Goal: Task Accomplishment & Management: Manage account settings

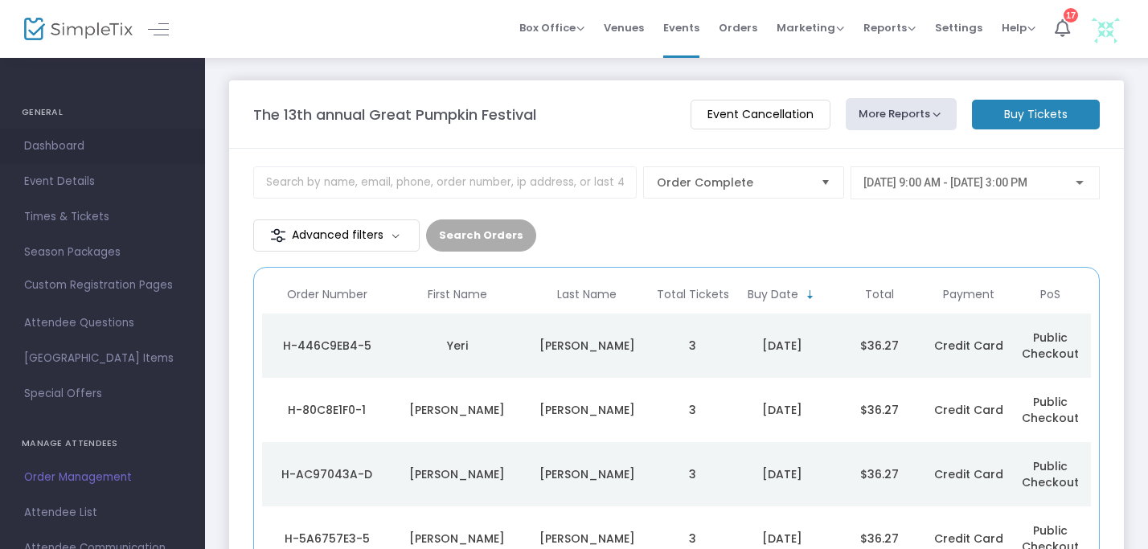
click at [70, 141] on span "Dashboard" at bounding box center [102, 146] width 157 height 21
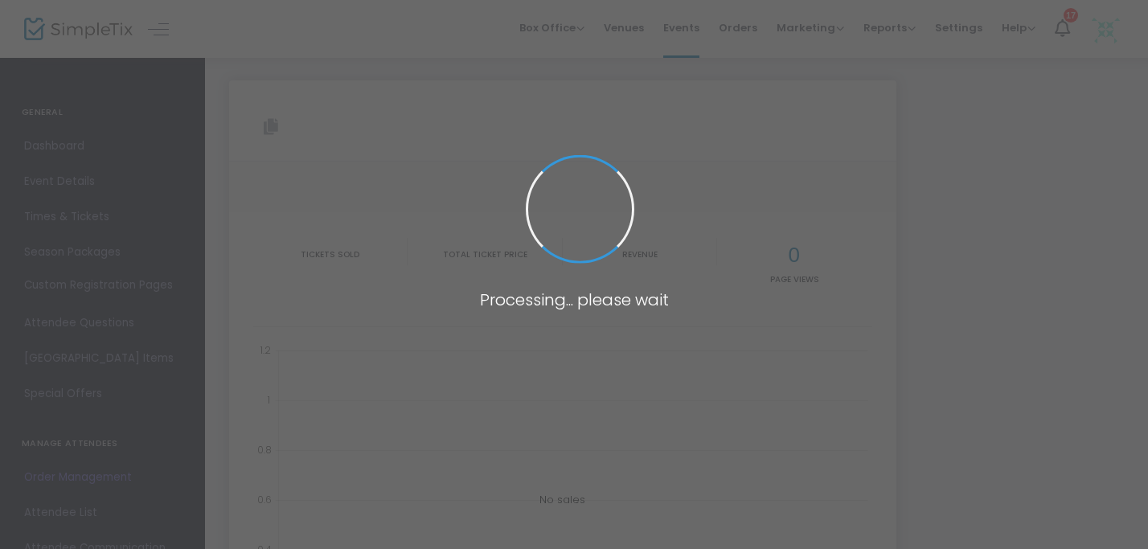
type input "https://www.simpletix.com/e/the-13th-annual-great-pumpkin-festival-tickets-2328…"
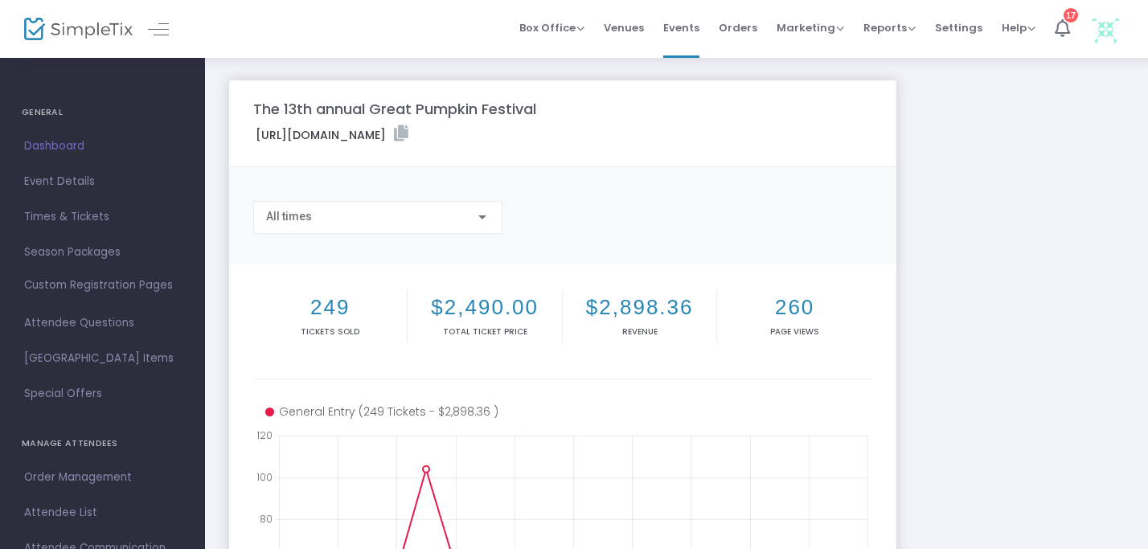
click at [76, 152] on span "Dashboard" at bounding box center [102, 146] width 157 height 21
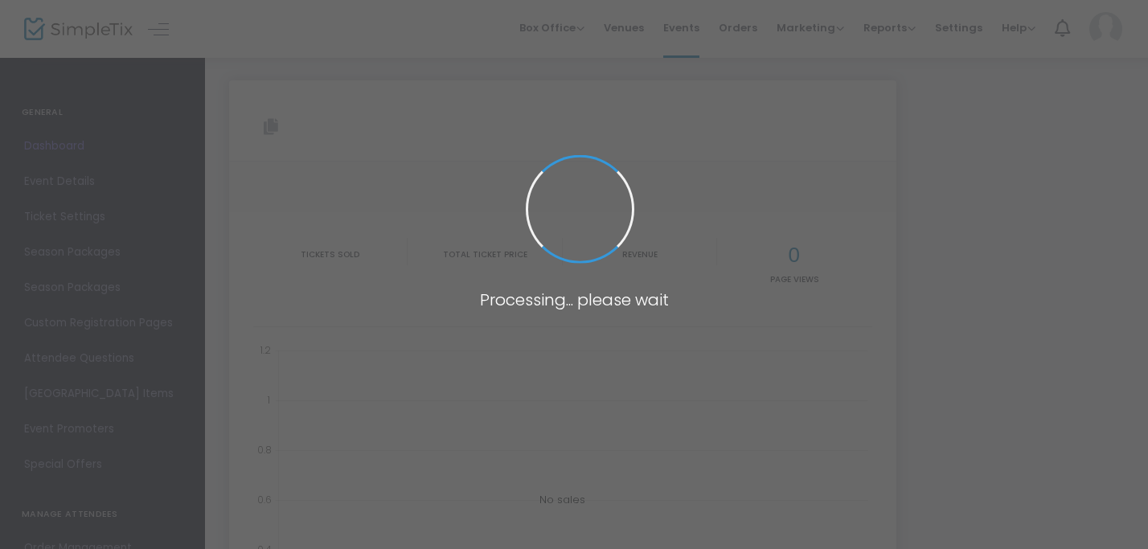
type input "https://www.simpletix.com/e/the-13th-annual-great-pumpkin-festival-tickets-2328…"
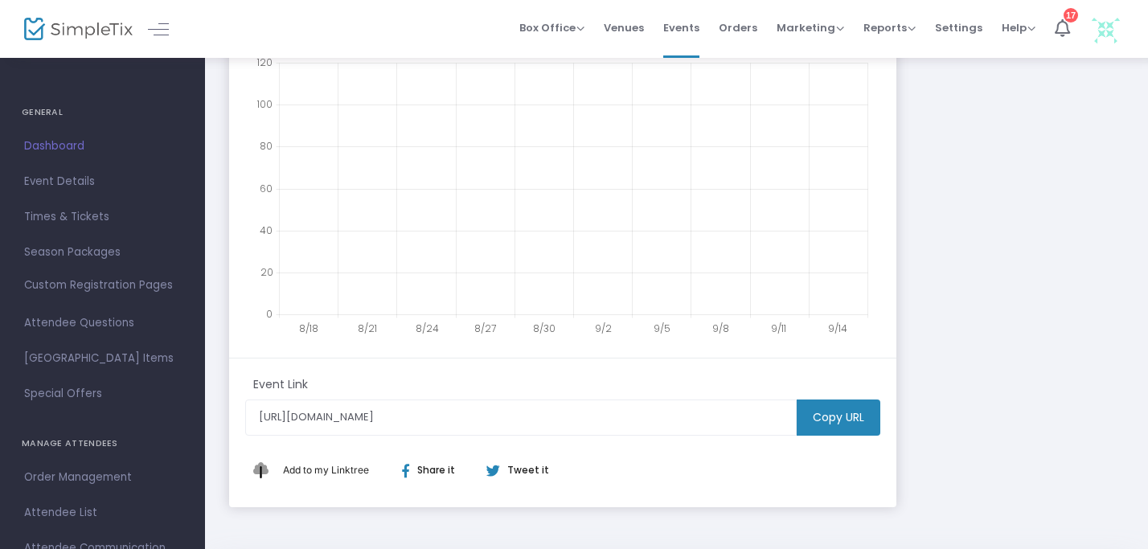
scroll to position [381, 0]
